Goal: Task Accomplishment & Management: Manage account settings

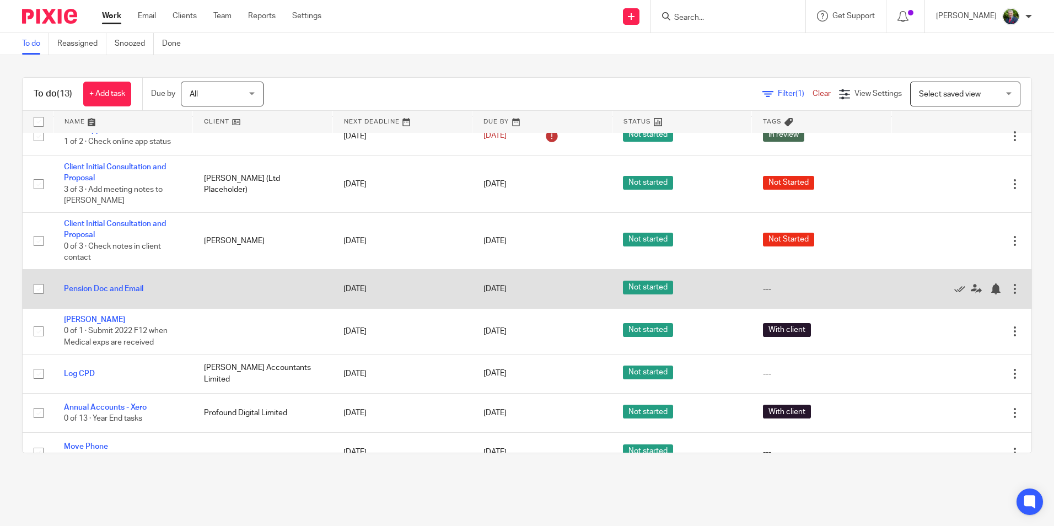
scroll to position [239, 0]
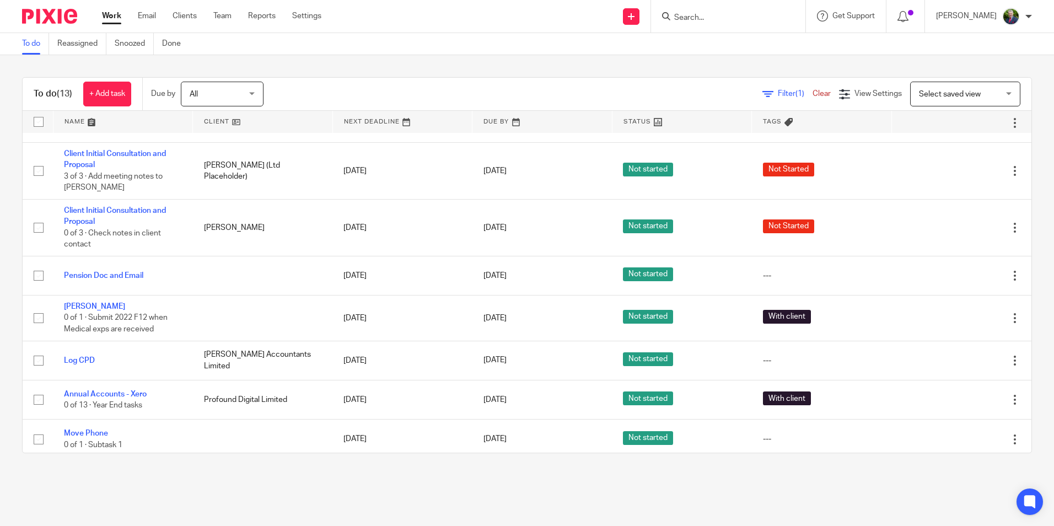
click at [737, 16] on input "Search" at bounding box center [722, 18] width 99 height 10
type input "vco"
click at [739, 45] on link at bounding box center [789, 47] width 237 height 25
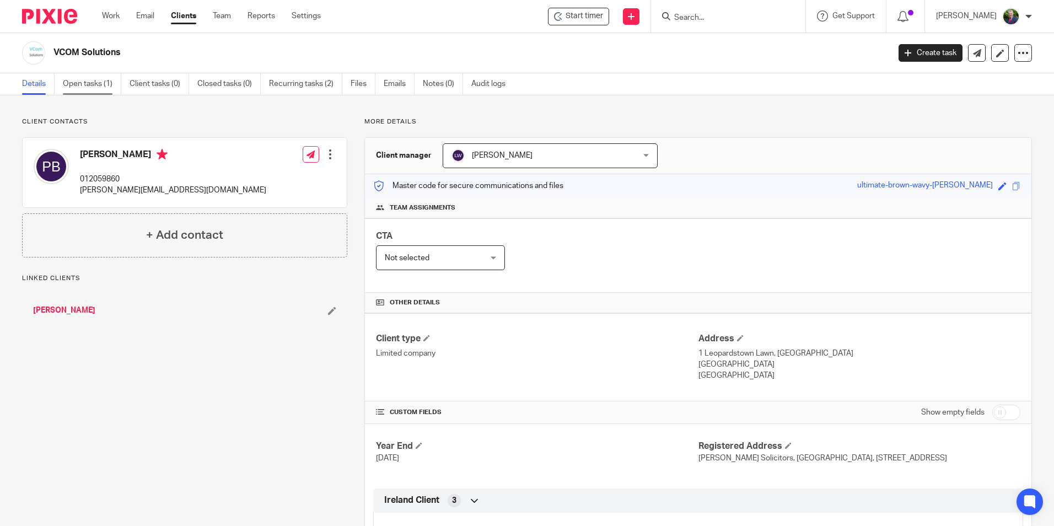
click at [96, 90] on link "Open tasks (1)" at bounding box center [92, 84] width 58 height 22
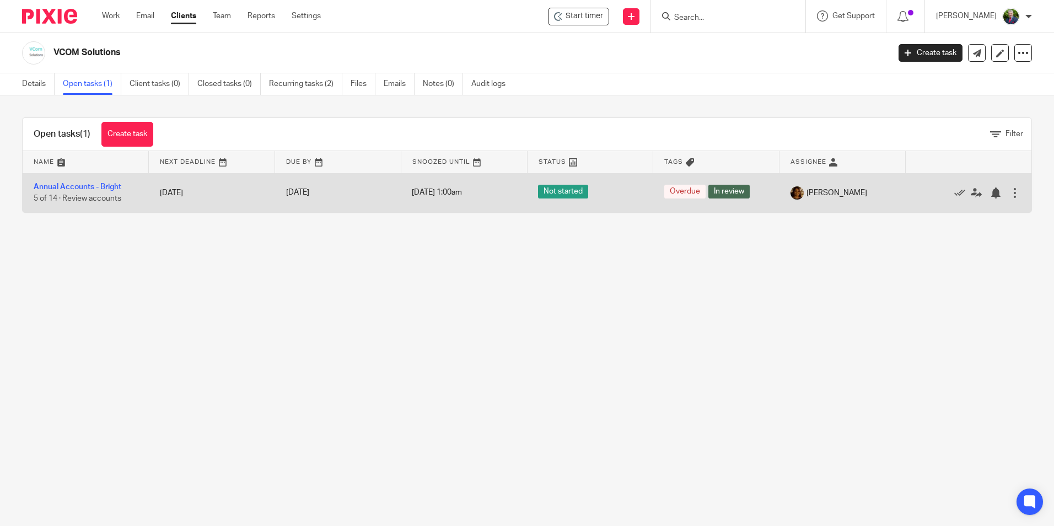
click at [89, 192] on td "Annual Accounts - Bright 5 of 14 · Review accounts" at bounding box center [86, 192] width 126 height 39
click at [105, 188] on link "Annual Accounts - Bright" at bounding box center [78, 187] width 88 height 8
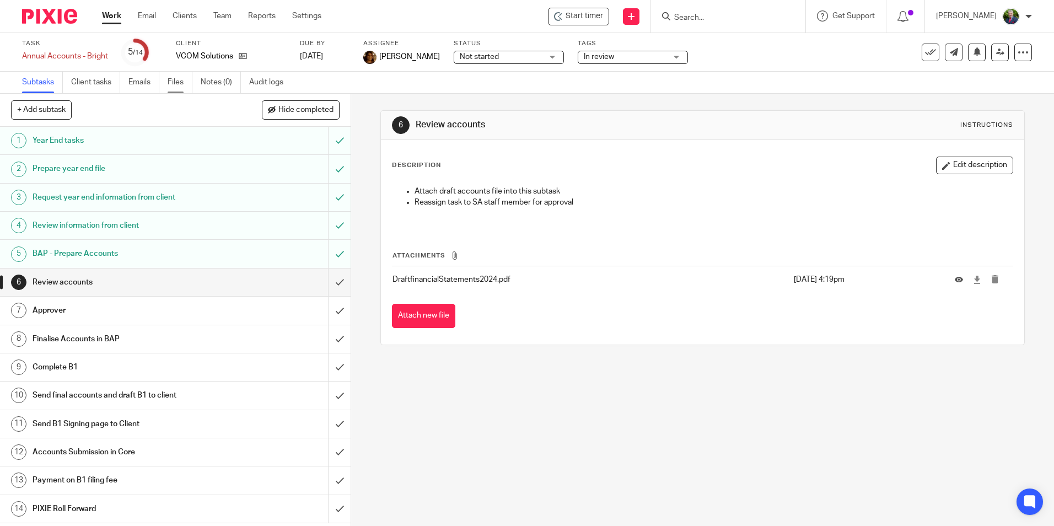
click at [185, 81] on link "Files" at bounding box center [180, 83] width 25 height 22
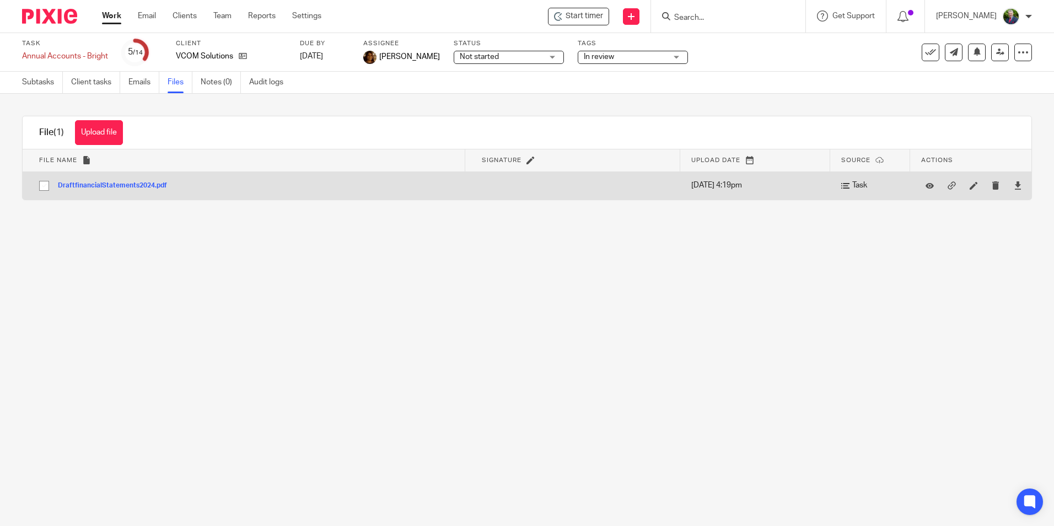
click at [141, 186] on button "DraftfinancialStatements2024.pdf" at bounding box center [116, 186] width 117 height 8
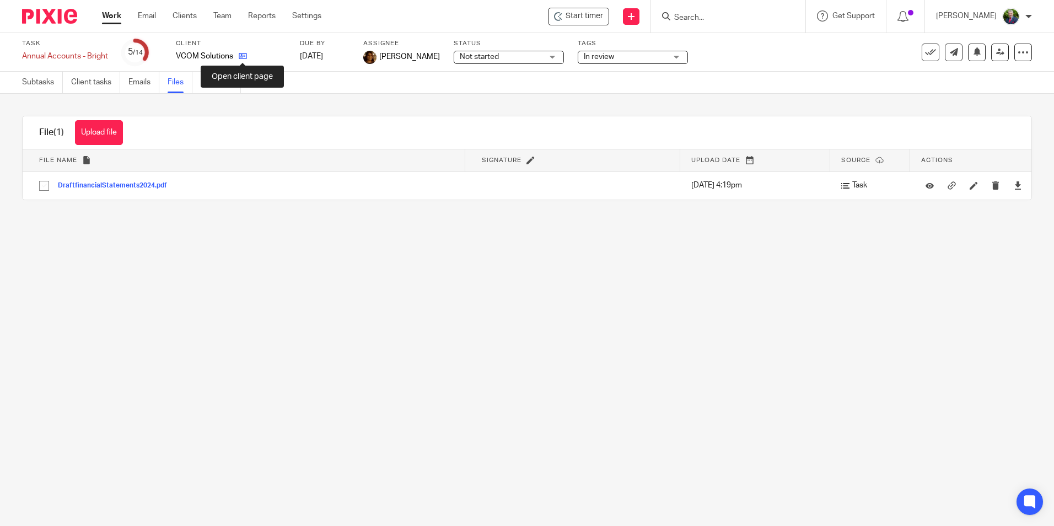
click at [242, 54] on icon at bounding box center [243, 56] width 8 height 8
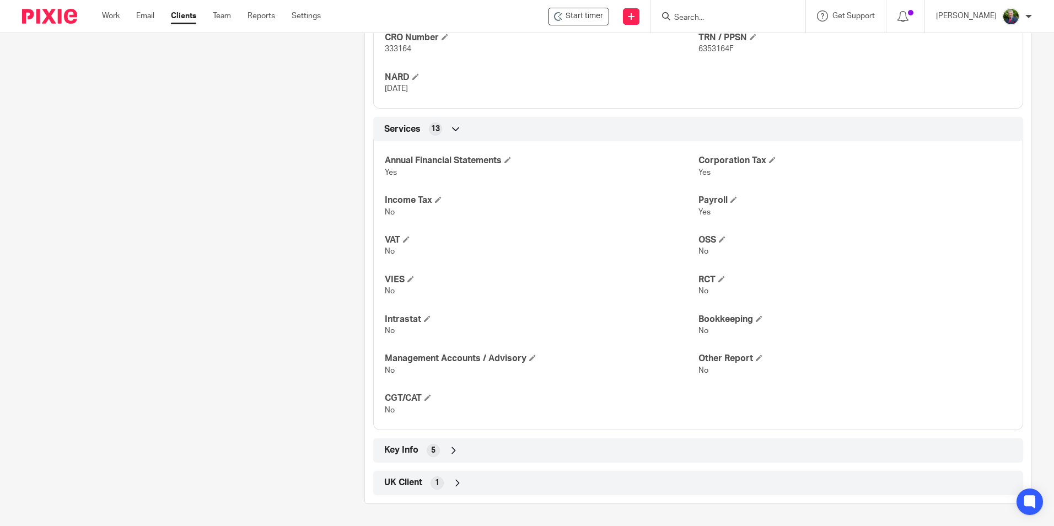
scroll to position [496, 0]
